Goal: Information Seeking & Learning: Learn about a topic

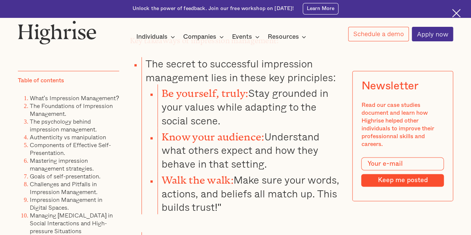
scroll to position [461, 0]
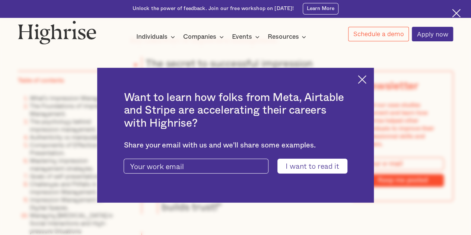
click at [364, 76] on img at bounding box center [362, 79] width 9 height 9
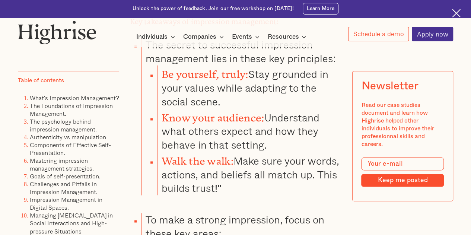
scroll to position [480, 0]
drag, startPoint x: 249, startPoint y: 76, endPoint x: 253, endPoint y: 98, distance: 22.7
click at [253, 98] on li "Be yourself, truly: Stay grounded in your values while adapting to the social s…" at bounding box center [250, 86] width 184 height 43
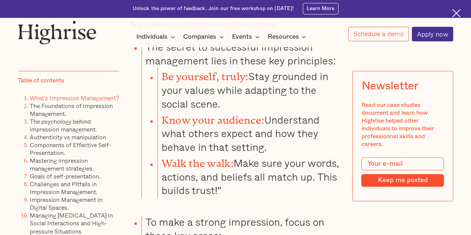
scroll to position [477, 0]
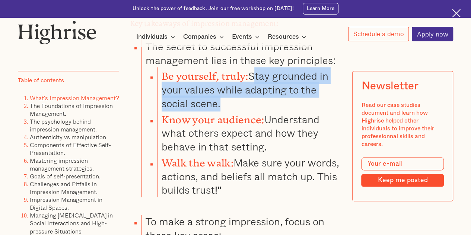
drag, startPoint x: 249, startPoint y: 74, endPoint x: 218, endPoint y: 105, distance: 44.0
click at [218, 105] on li "Be yourself, truly: Stay grounded in your values while adapting to the social s…" at bounding box center [250, 88] width 184 height 43
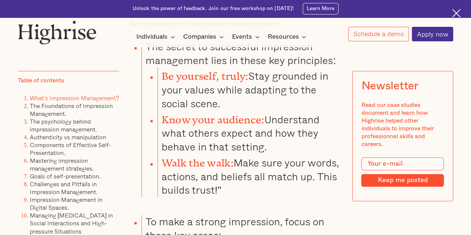
click at [222, 107] on li "Be yourself, truly: Stay grounded in your values while adapting to the social s…" at bounding box center [250, 88] width 184 height 43
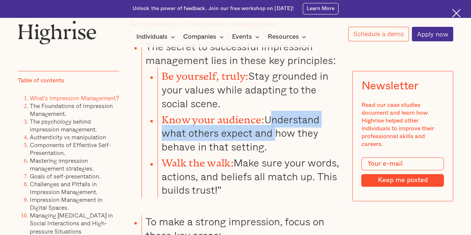
drag, startPoint x: 267, startPoint y: 114, endPoint x: 272, endPoint y: 136, distance: 22.3
click at [272, 136] on li "Know your audience: Understand what others expect and how they behave in that s…" at bounding box center [250, 132] width 184 height 43
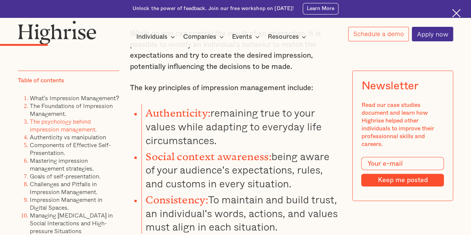
scroll to position [2134, 0]
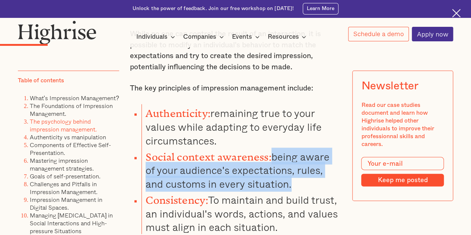
drag, startPoint x: 271, startPoint y: 137, endPoint x: 275, endPoint y: 159, distance: 21.6
click at [275, 159] on li "Social context awareness: being aware of your audience's expectations, rules, a…" at bounding box center [242, 169] width 200 height 43
click at [273, 167] on li "Social context awareness: being aware of your audience's expectations, rules, a…" at bounding box center [242, 169] width 200 height 43
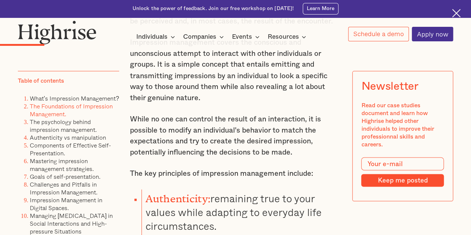
scroll to position [2049, 0]
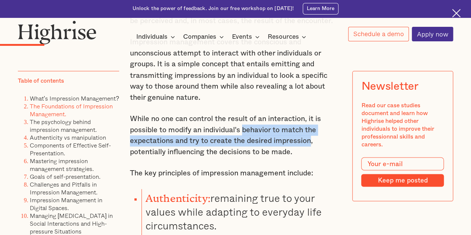
drag, startPoint x: 244, startPoint y: 112, endPoint x: 312, endPoint y: 124, distance: 69.2
click at [312, 124] on p "While no one can control the result of an interaction, it is possible to modify…" at bounding box center [236, 135] width 212 height 44
copy p "behavior to match the expectations and try to create the desired impression"
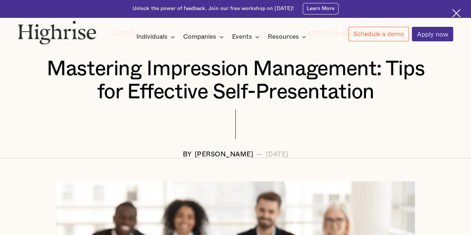
scroll to position [85, 0]
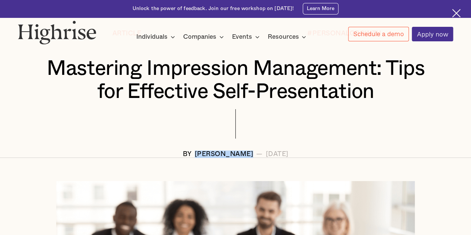
drag, startPoint x: 171, startPoint y: 155, endPoint x: 233, endPoint y: 158, distance: 61.9
click at [233, 158] on div "BY [PERSON_NAME] — [DATE]" at bounding box center [235, 153] width 435 height 7
copy div "[PERSON_NAME]"
